Goal: Navigation & Orientation: Find specific page/section

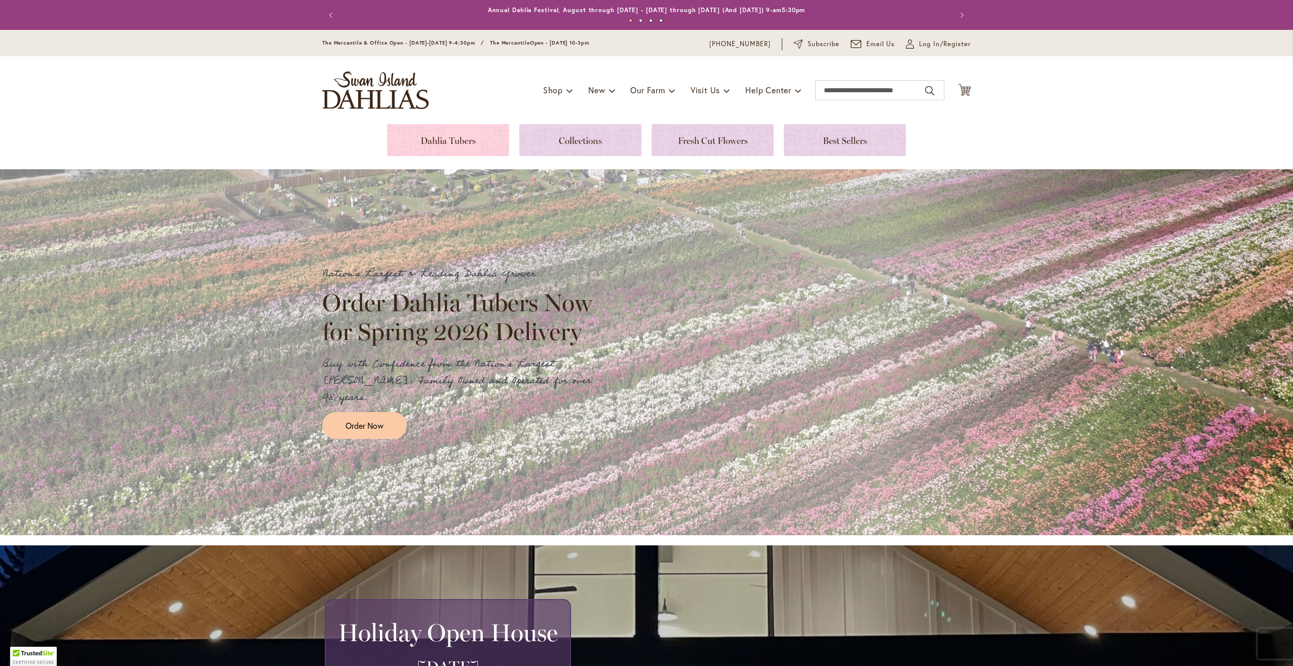
click at [440, 138] on link at bounding box center [448, 140] width 122 height 32
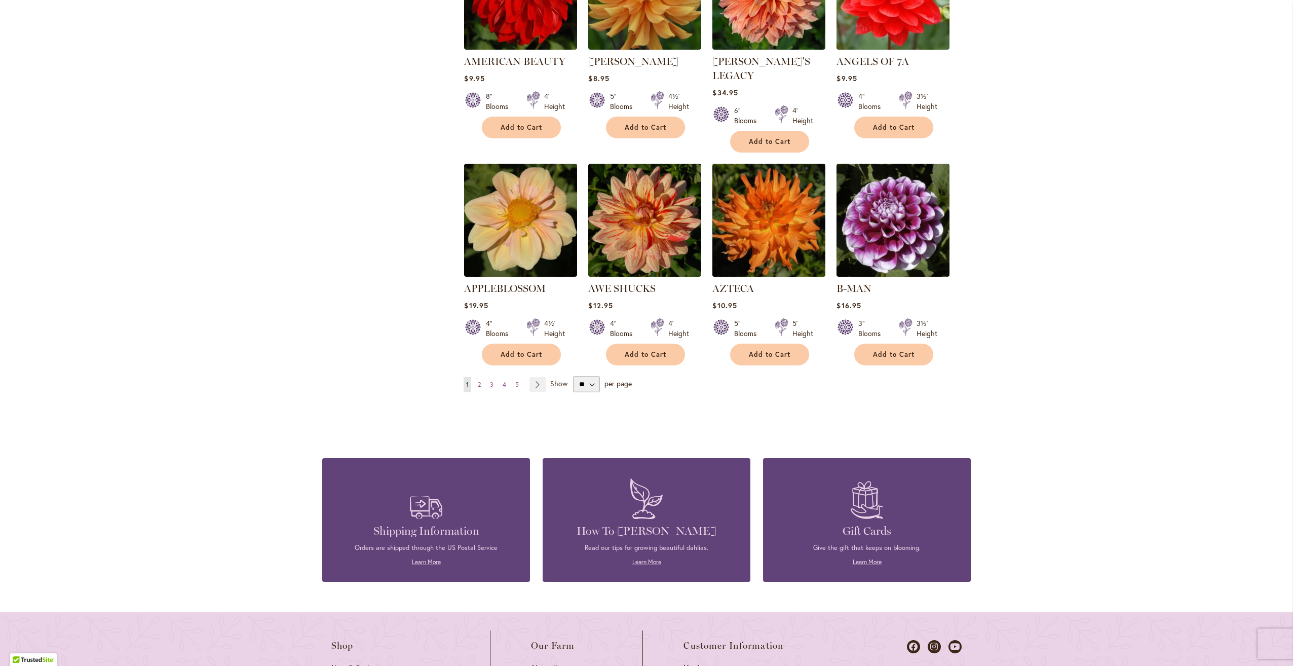
scroll to position [760, 0]
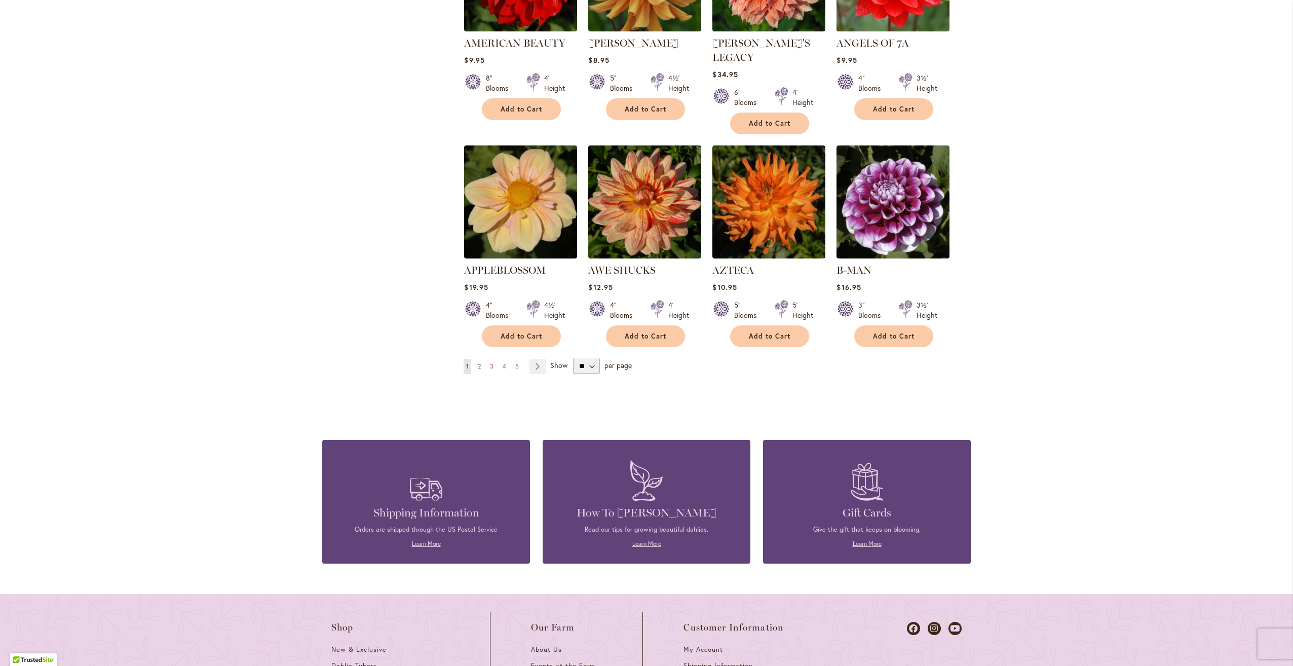
click at [478, 362] on span "2" at bounding box center [479, 366] width 3 height 8
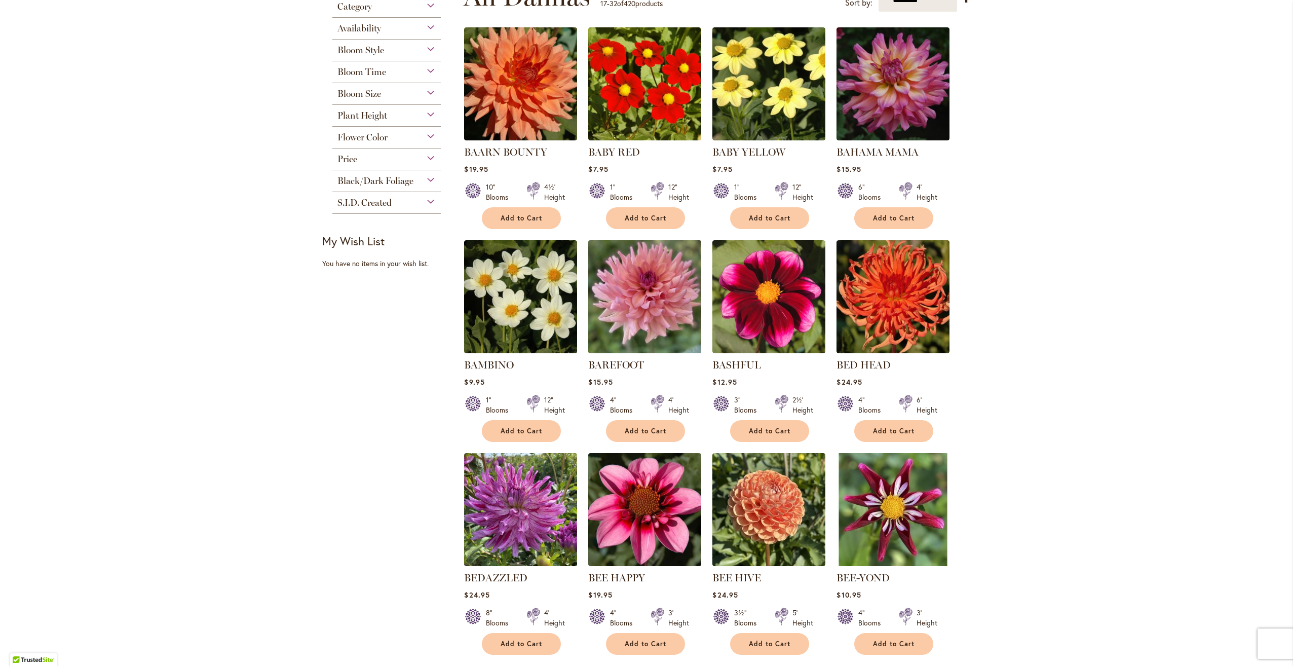
scroll to position [253, 0]
